Goal: Transaction & Acquisition: Purchase product/service

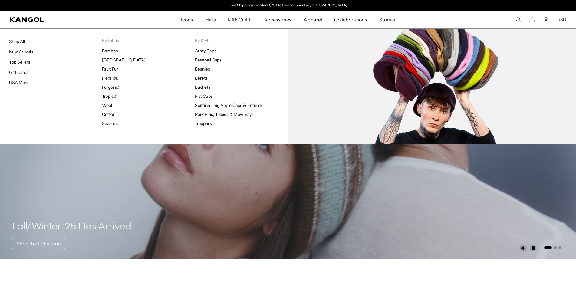
click at [205, 98] on link "Flat Caps" at bounding box center [204, 95] width 18 height 5
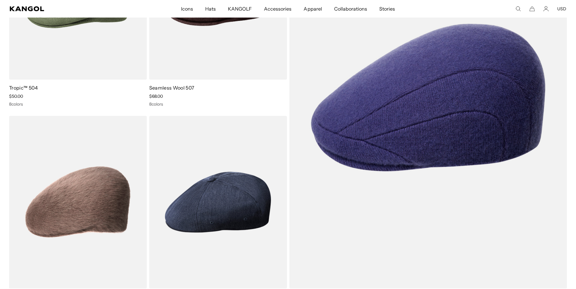
scroll to position [1147, 0]
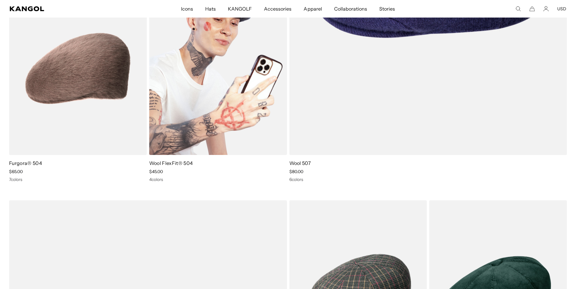
click at [205, 106] on img at bounding box center [218, 68] width 138 height 173
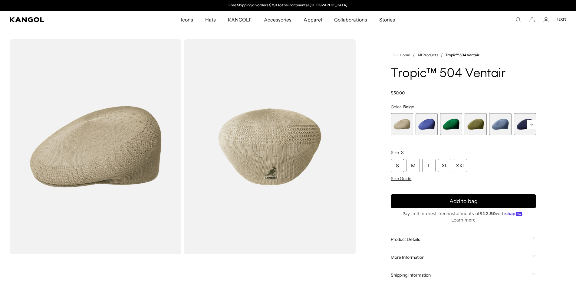
click at [470, 128] on span "4 of 22" at bounding box center [475, 124] width 22 height 22
